Goal: Task Accomplishment & Management: Use online tool/utility

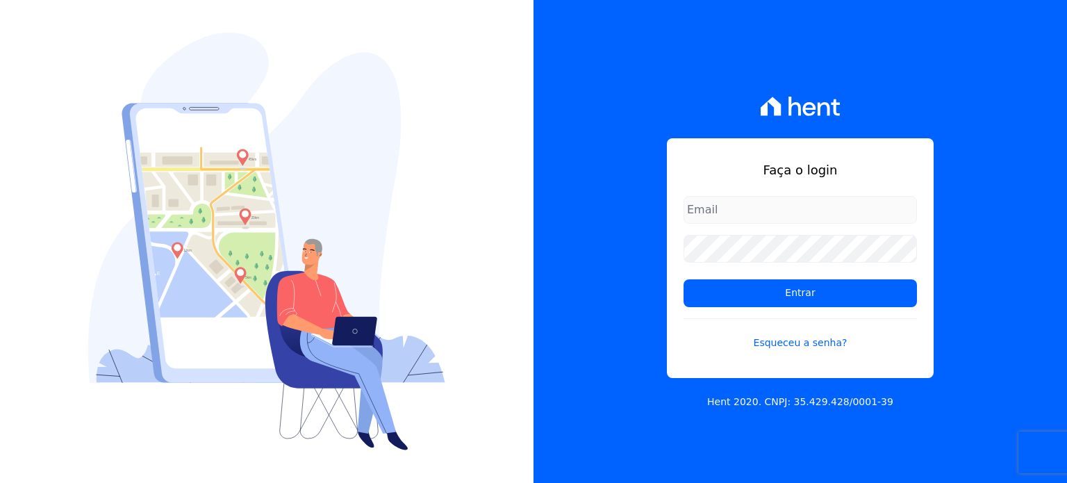
type input "[PERSON_NAME][EMAIL_ADDRESS][PERSON_NAME][DOMAIN_NAME]"
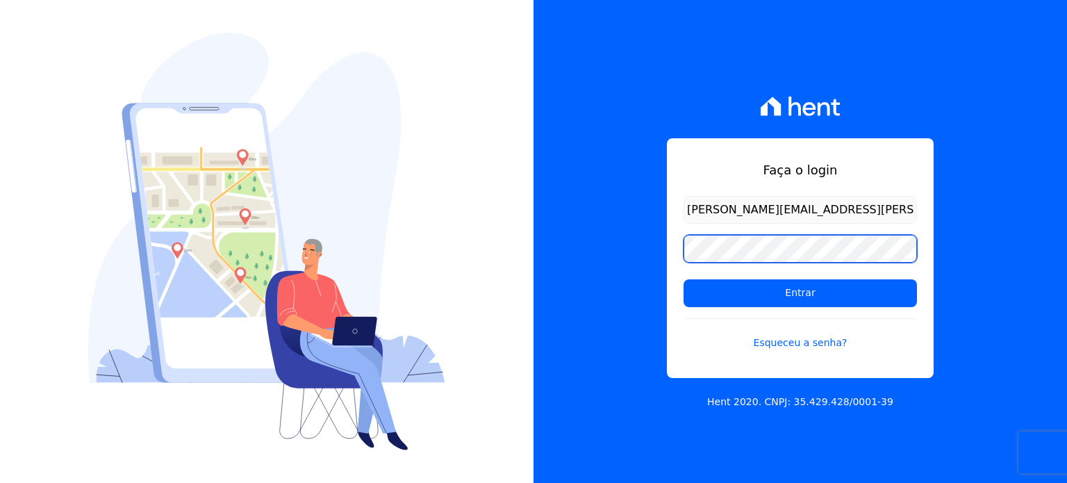
click at [647, 255] on div "Faça o login paula.silva@senziani.com Entrar Esqueceu a senha? Hent 2020. CNPJ:…" at bounding box center [799, 241] width 533 height 483
click at [683, 279] on input "Entrar" at bounding box center [799, 293] width 233 height 28
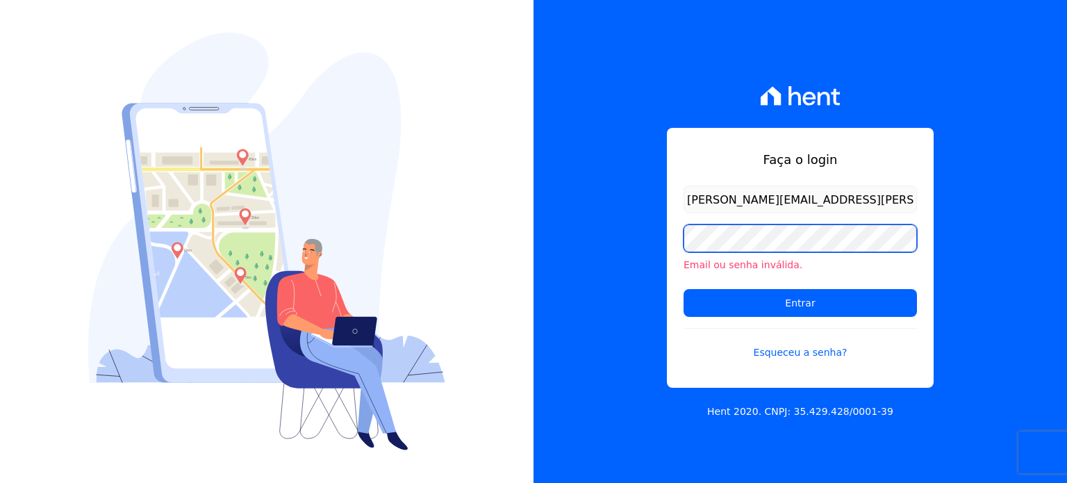
click at [617, 238] on div "Faça o login paula.silva@senziani.com Email ou senha inválida. Entrar Esqueceu …" at bounding box center [799, 241] width 533 height 483
click at [683, 289] on input "Entrar" at bounding box center [799, 303] width 233 height 28
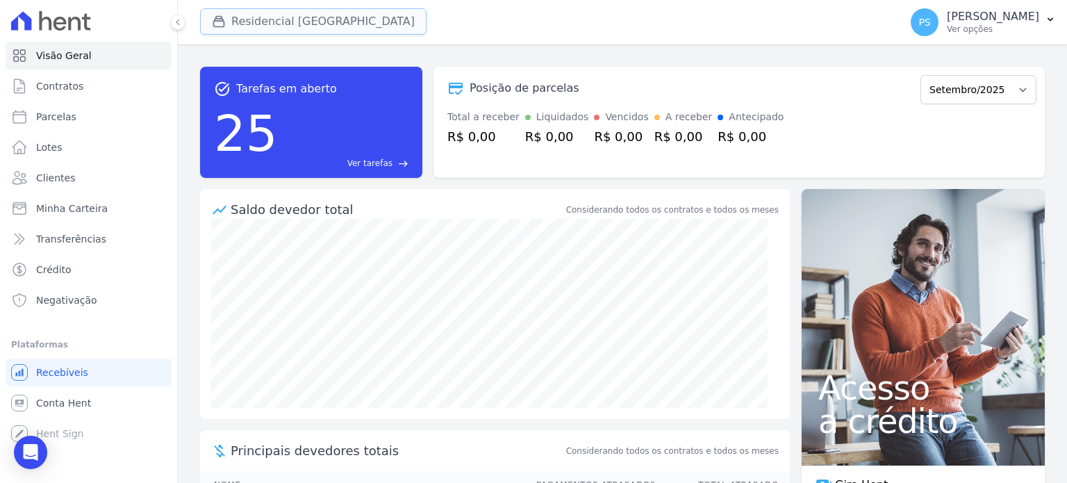
click at [317, 26] on button "Residencial [GEOGRAPHIC_DATA]" at bounding box center [313, 21] width 226 height 26
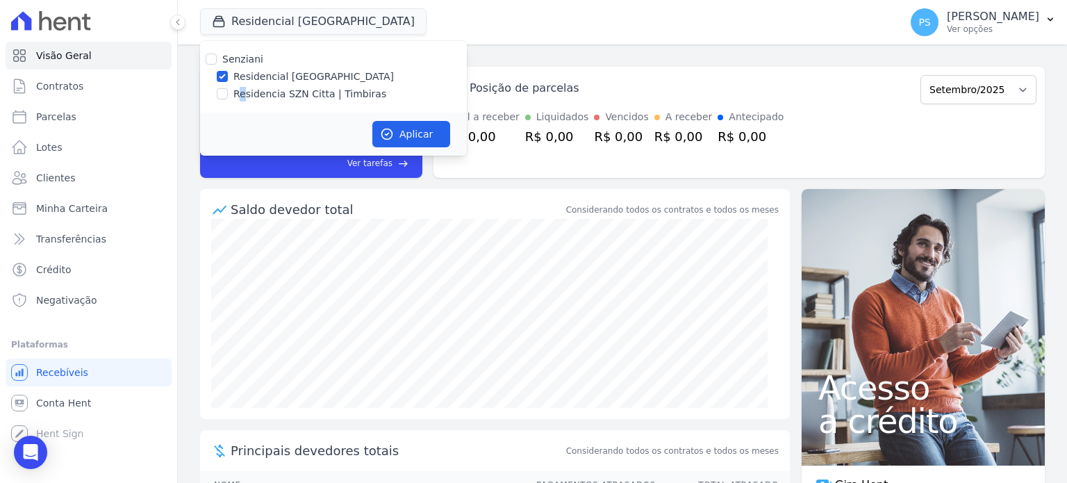
click at [242, 94] on label "Residencia SZN Citta | Timbiras" at bounding box center [309, 94] width 153 height 15
click at [220, 98] on input "Residencia SZN Citta | Timbiras" at bounding box center [222, 93] width 11 height 11
checkbox input "true"
click at [222, 77] on input "Residencial [GEOGRAPHIC_DATA]" at bounding box center [222, 76] width 11 height 11
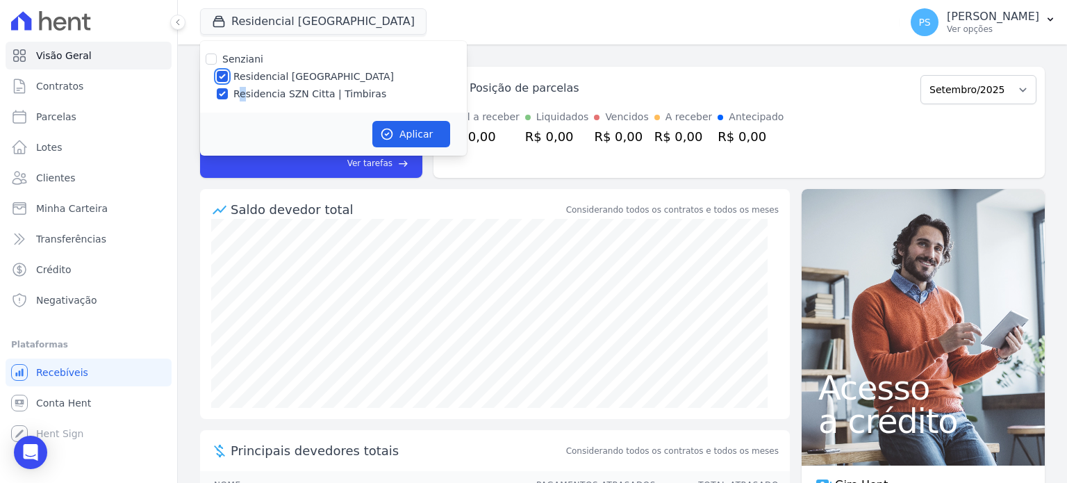
checkbox input "false"
click at [419, 139] on button "Aplicar" at bounding box center [411, 134] width 78 height 26
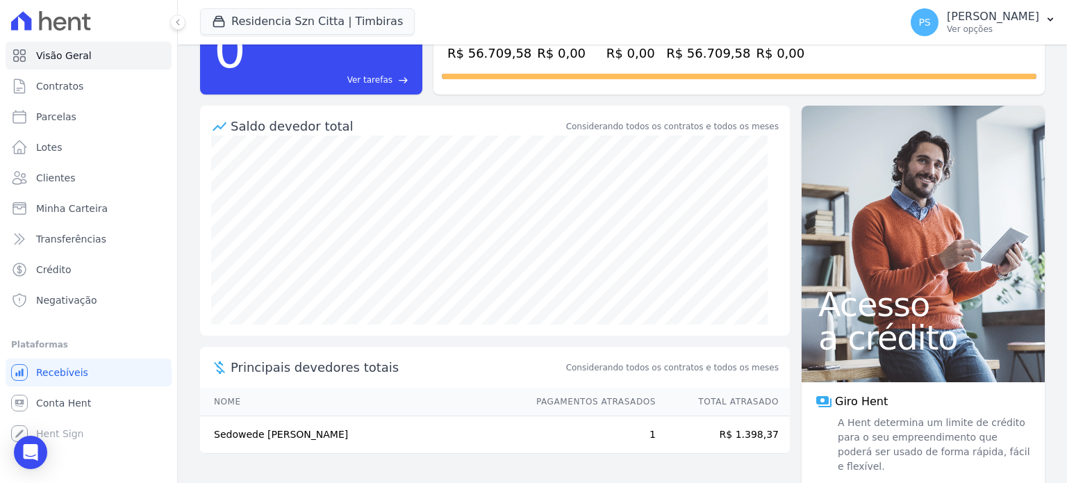
scroll to position [94, 0]
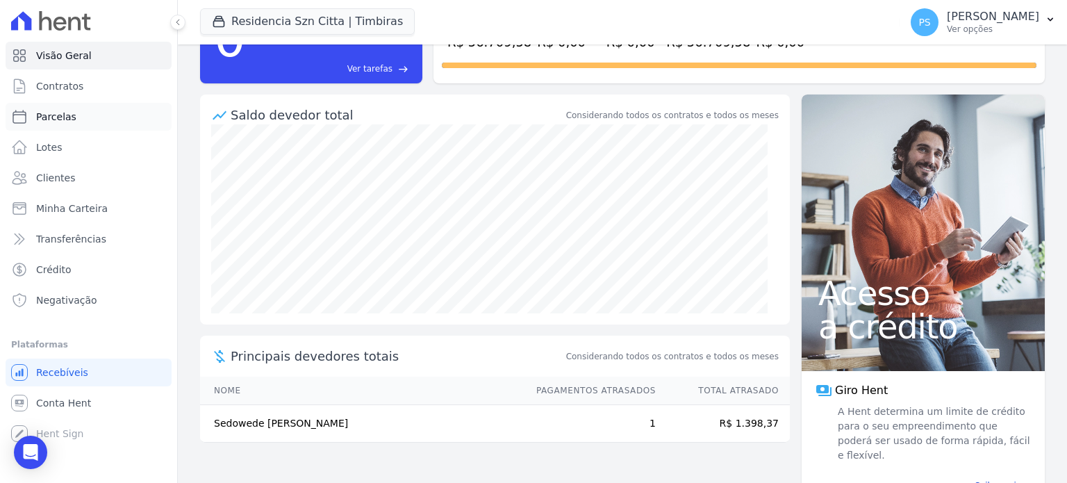
click at [69, 114] on span "Parcelas" at bounding box center [56, 117] width 40 height 14
select select
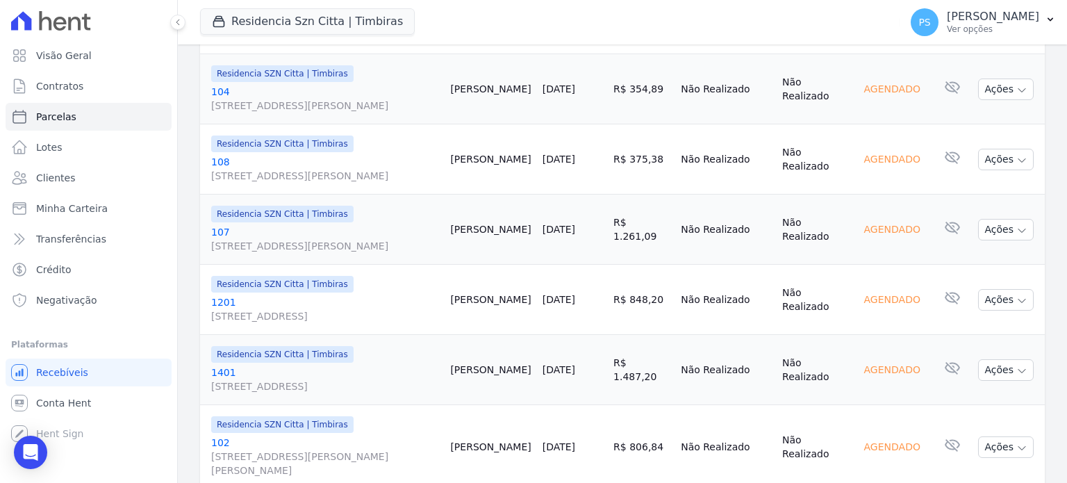
scroll to position [1792, 0]
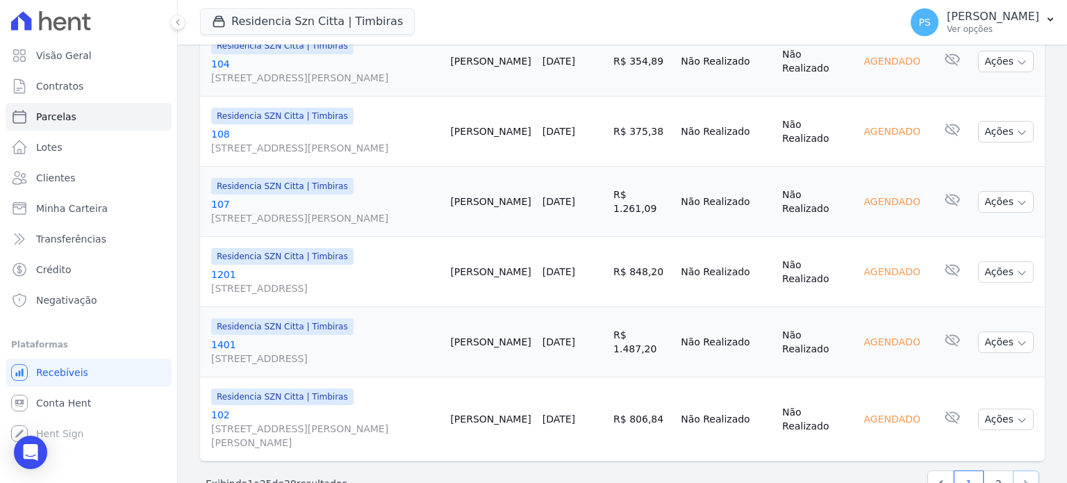
click at [1019, 476] on icon "Next" at bounding box center [1026, 483] width 14 height 14
select select
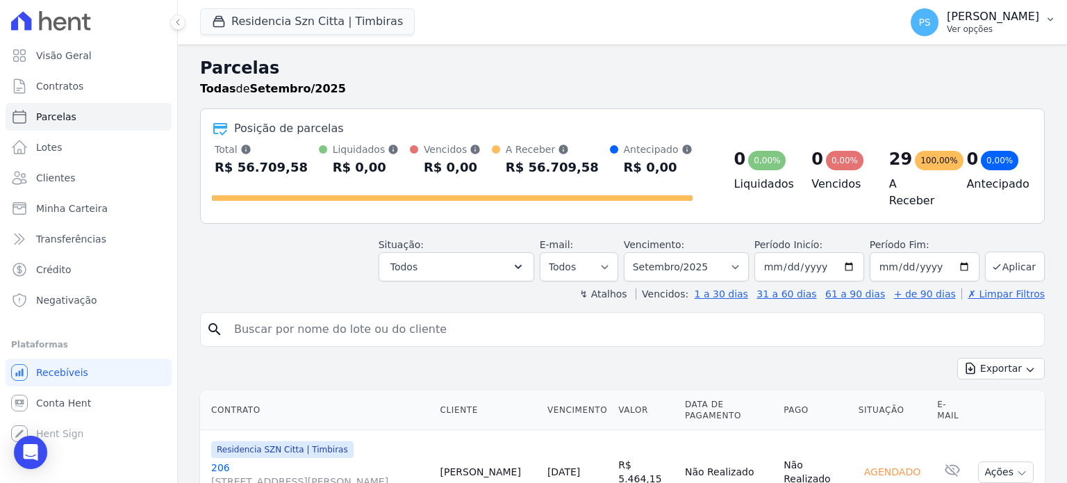
click at [1038, 15] on p "[PERSON_NAME]" at bounding box center [993, 17] width 92 height 14
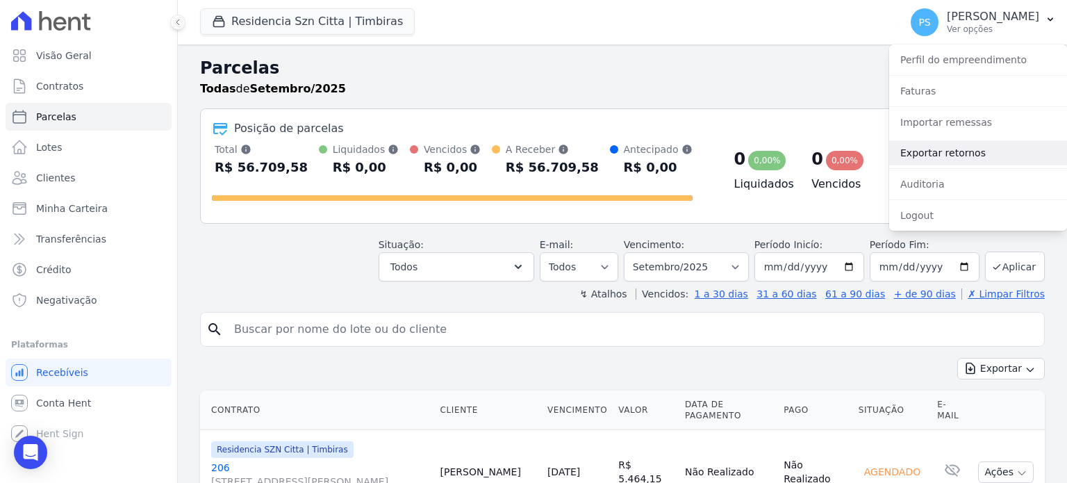
click at [938, 153] on link "Exportar retornos" at bounding box center [978, 152] width 178 height 25
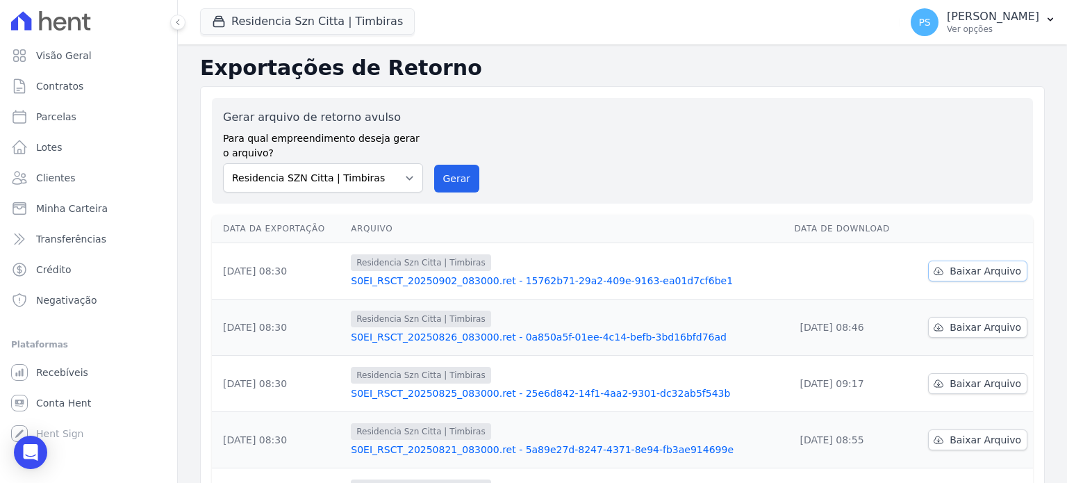
click at [988, 269] on span "Baixar Arquivo" at bounding box center [985, 271] width 72 height 14
